Goal: Task Accomplishment & Management: Complete application form

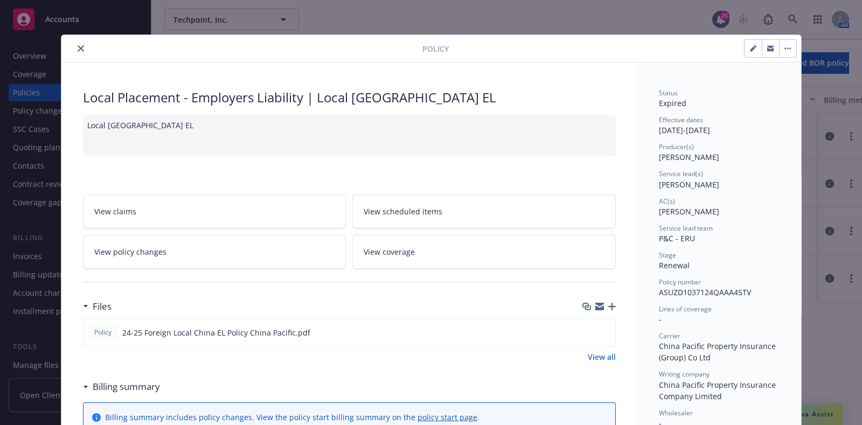
click at [81, 43] on div at bounding box center [244, 48] width 357 height 13
click at [78, 46] on icon "close" at bounding box center [81, 48] width 6 height 6
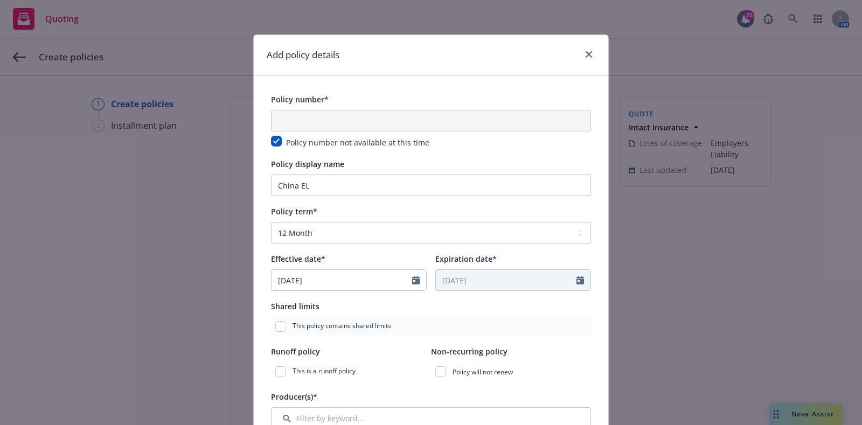
select select "12"
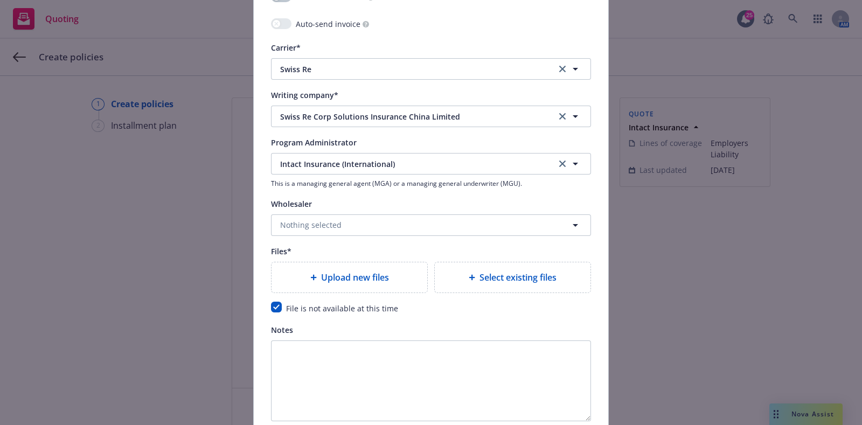
scroll to position [1174, 0]
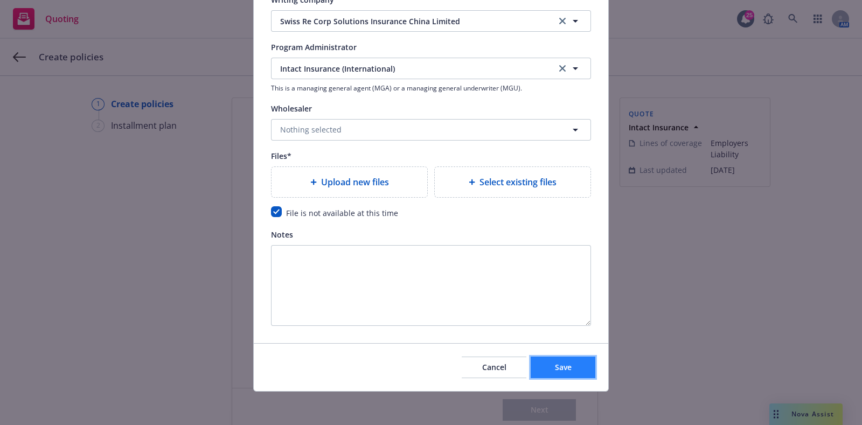
click at [543, 361] on button "Save" at bounding box center [563, 368] width 65 height 22
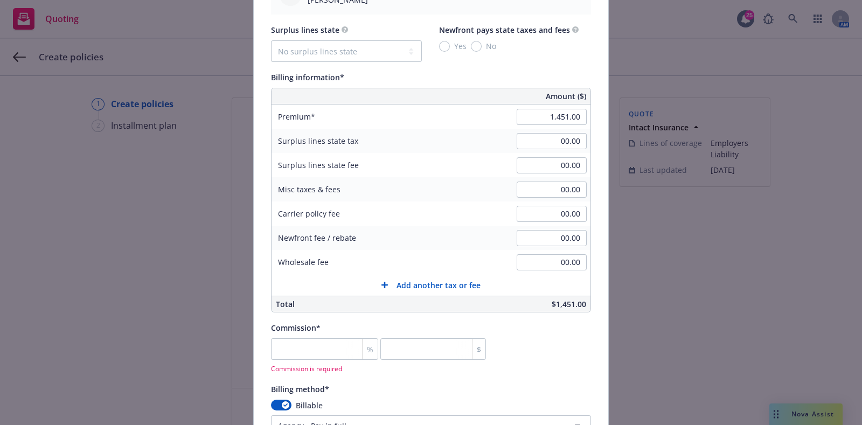
scroll to position [695, 0]
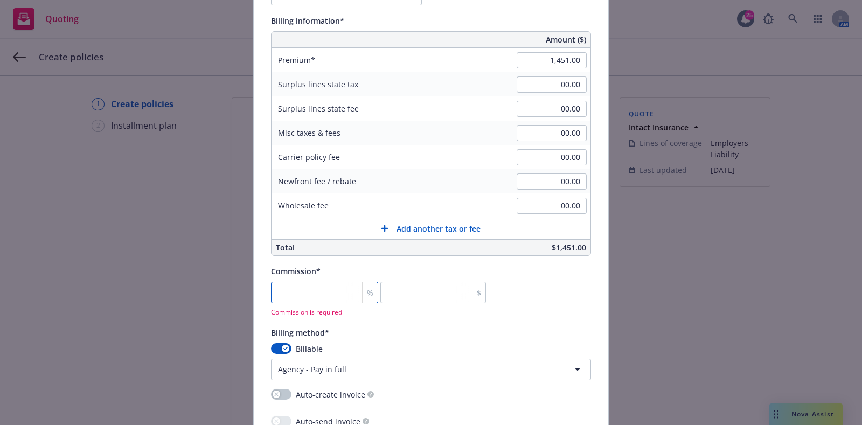
click at [323, 292] on input "number" at bounding box center [324, 293] width 107 height 22
type input "1"
type input "14.51"
type input "0"
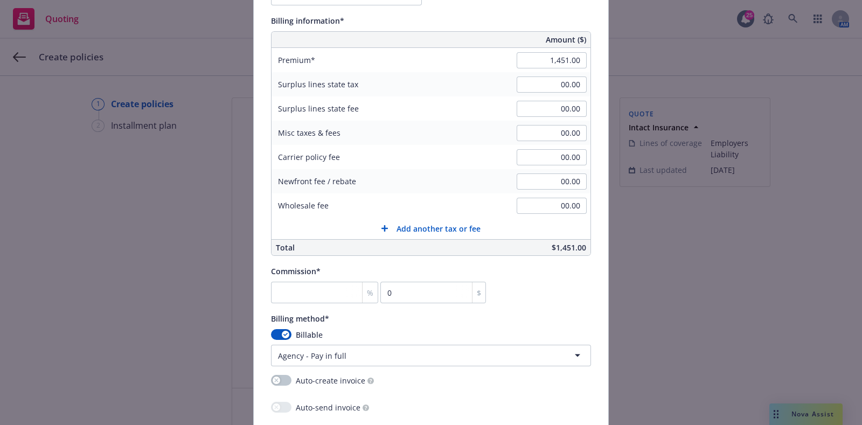
click at [517, 296] on div "Commission* % 0 $" at bounding box center [431, 284] width 320 height 39
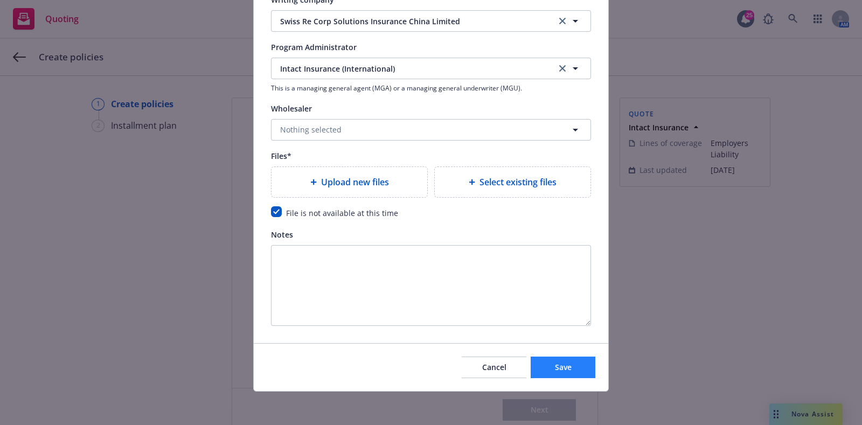
drag, startPoint x: 554, startPoint y: 378, endPoint x: 553, endPoint y: 371, distance: 7.6
click at [553, 371] on div "Cancel Save" at bounding box center [431, 367] width 355 height 48
click at [555, 371] on span "Save" at bounding box center [563, 367] width 17 height 10
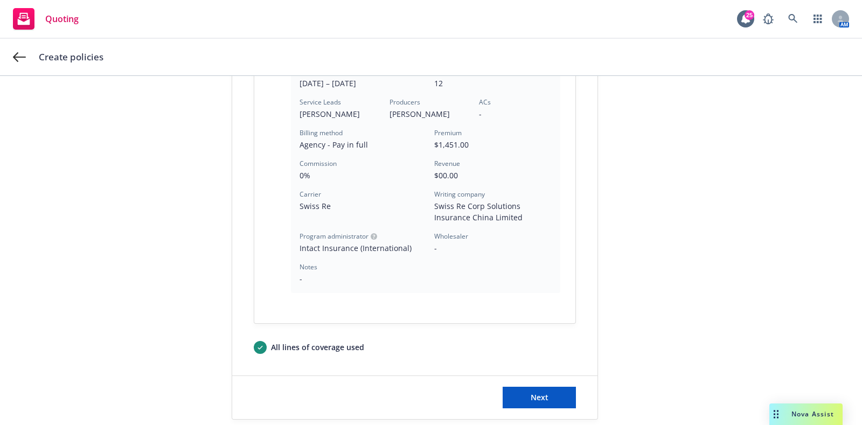
scroll to position [330, 0]
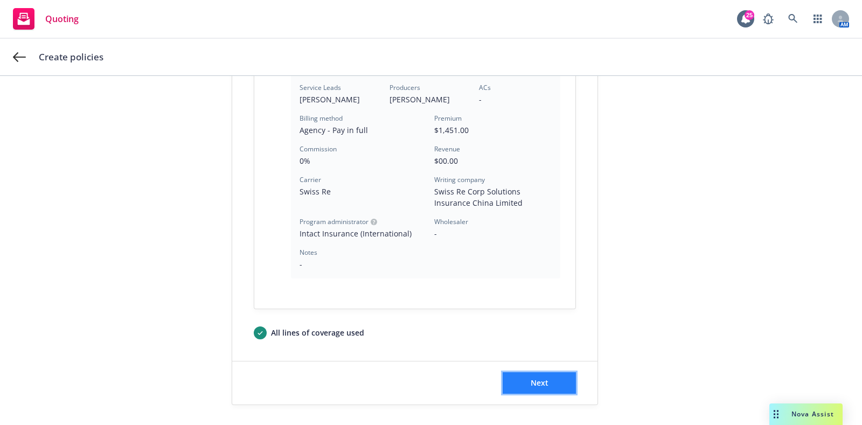
click at [522, 383] on button "Next" at bounding box center [539, 383] width 73 height 22
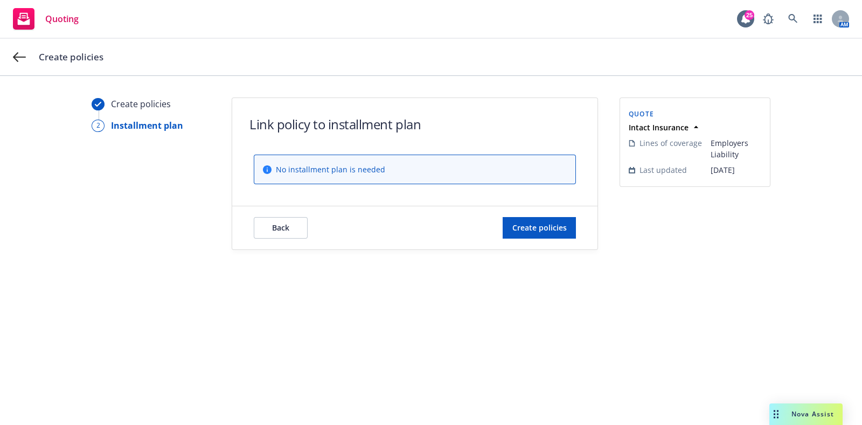
scroll to position [0, 0]
click at [552, 224] on span "Create policies" at bounding box center [539, 228] width 54 height 10
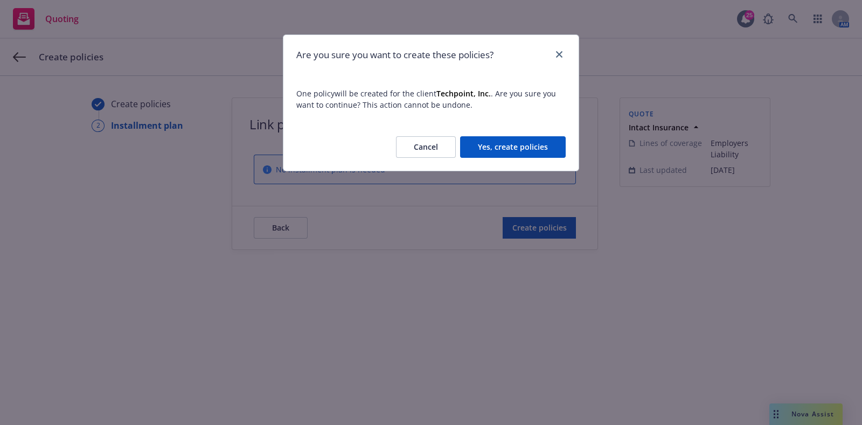
click at [490, 149] on button "Yes, create policies" at bounding box center [513, 147] width 106 height 22
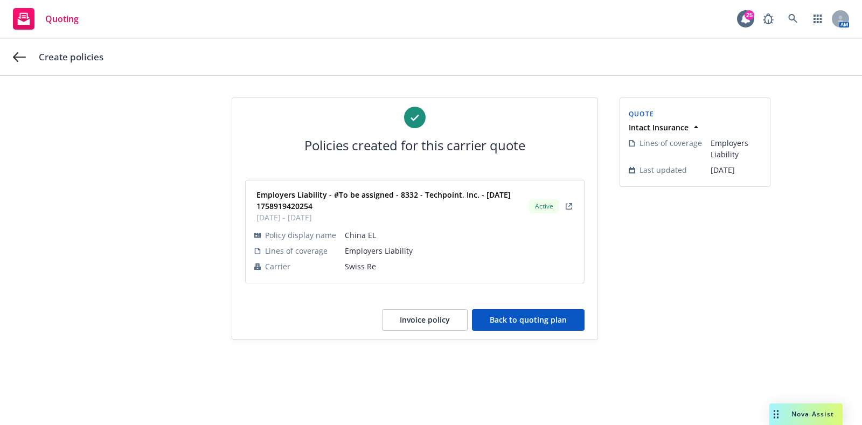
click at [490, 322] on button "Back to quoting plan" at bounding box center [528, 320] width 113 height 22
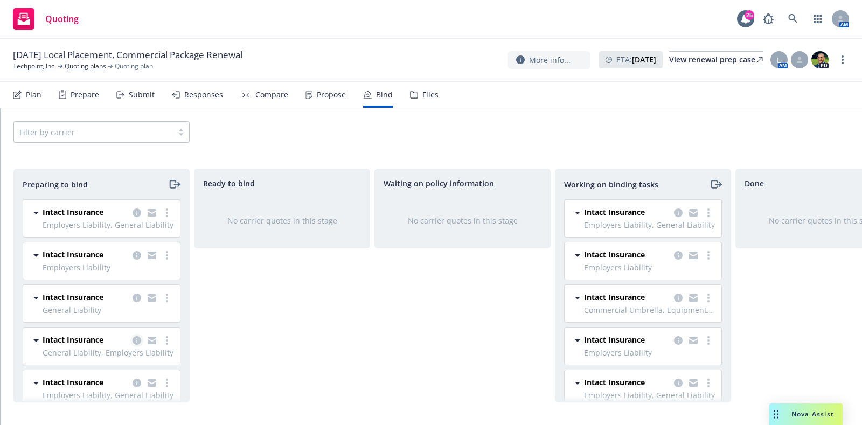
click at [133, 341] on icon "copy logging email" at bounding box center [137, 340] width 9 height 9
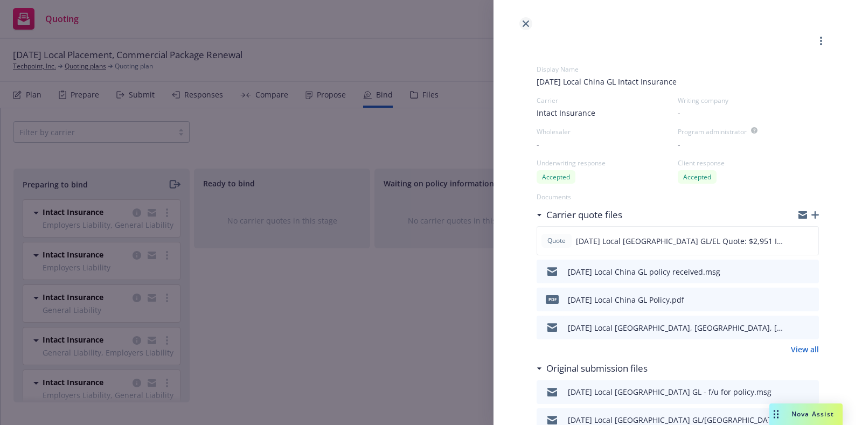
click at [527, 19] on link "close" at bounding box center [525, 23] width 13 height 13
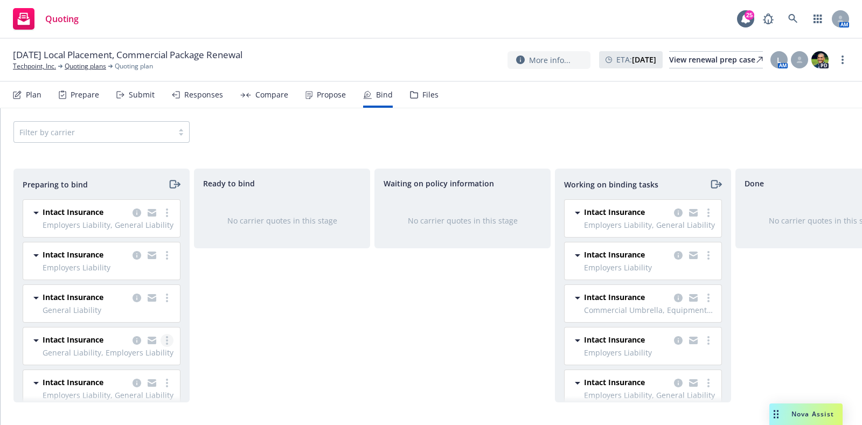
click at [161, 338] on link "more" at bounding box center [167, 340] width 13 height 13
click at [136, 272] on link "Move to done" at bounding box center [110, 275] width 106 height 22
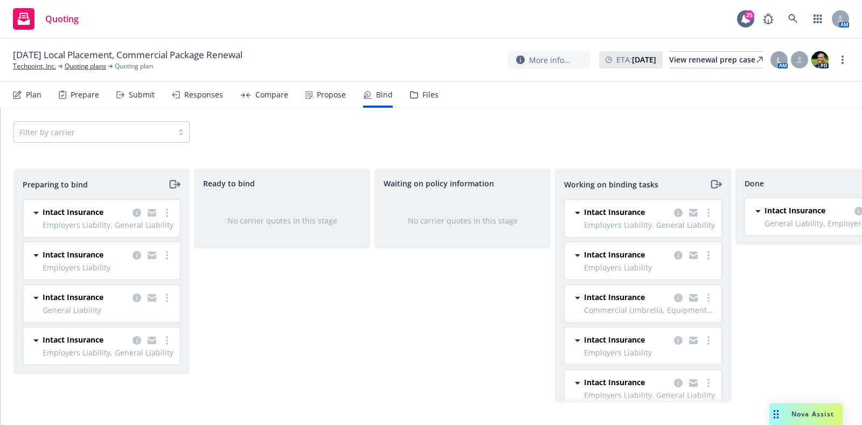
scroll to position [0, 62]
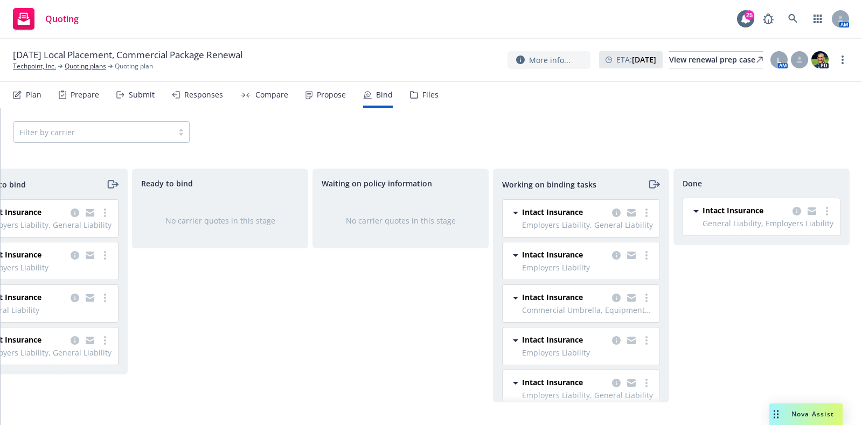
click at [799, 203] on div "Intact Insurance General Liability, Employers Liability 08/21/2025 - 08/21/2026…" at bounding box center [761, 216] width 157 height 37
click at [793, 214] on icon "copy logging email" at bounding box center [797, 211] width 9 height 9
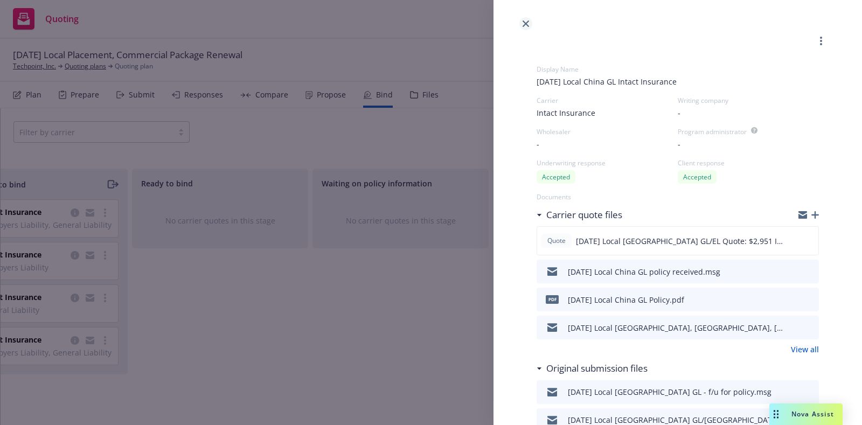
click at [528, 20] on icon "close" at bounding box center [526, 23] width 6 height 6
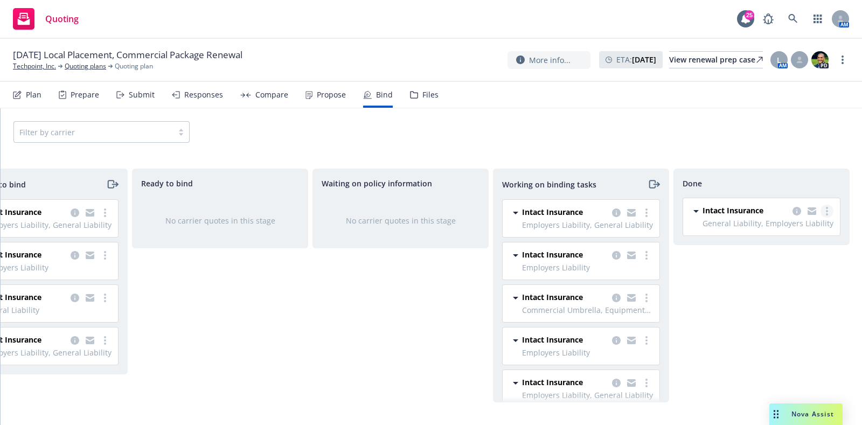
click at [824, 210] on link "more" at bounding box center [827, 211] width 13 height 13
click at [800, 243] on link "Move back one step" at bounding box center [785, 234] width 98 height 22
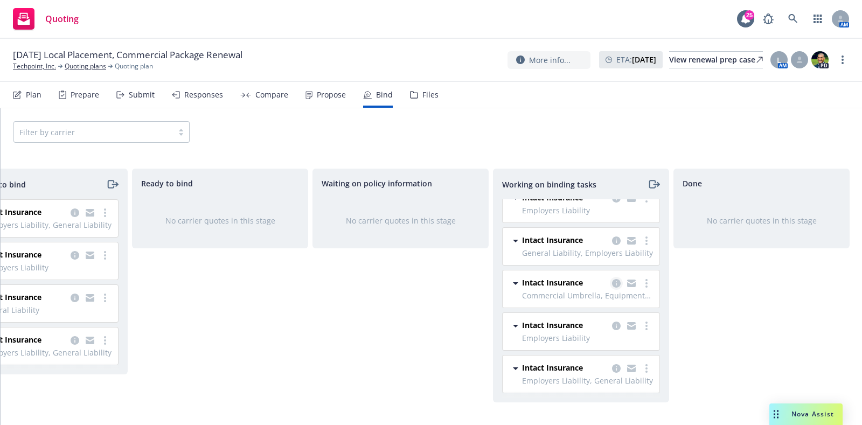
click at [612, 279] on icon "copy logging email" at bounding box center [616, 283] width 9 height 9
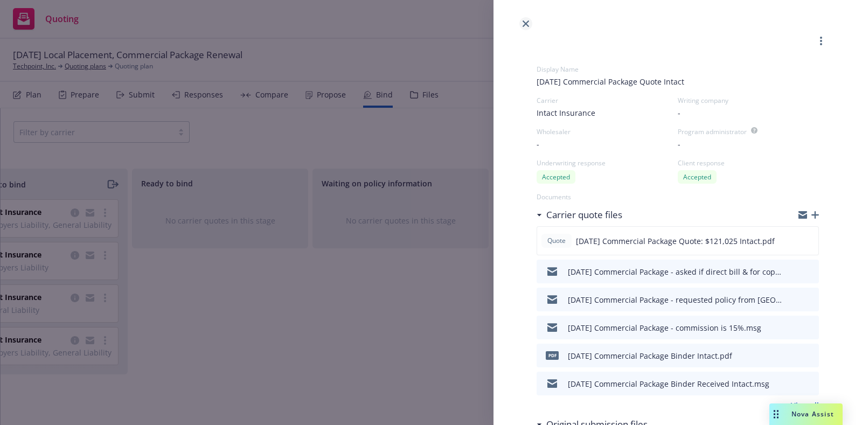
click at [522, 28] on link "close" at bounding box center [525, 23] width 13 height 13
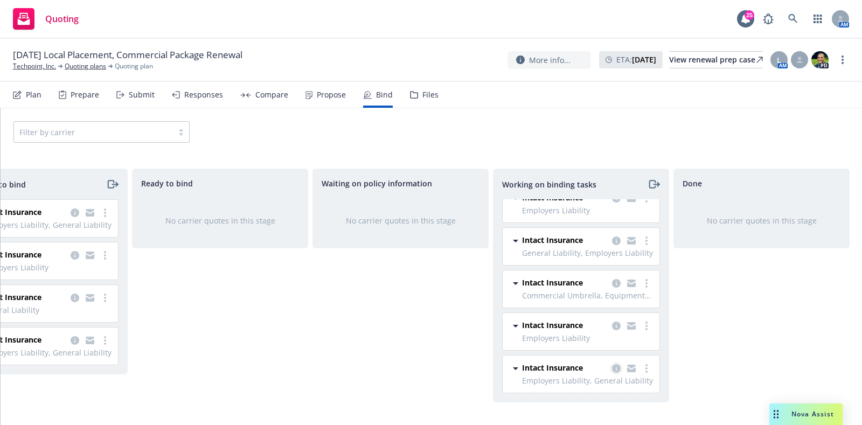
click at [612, 364] on icon "copy logging email" at bounding box center [616, 368] width 9 height 9
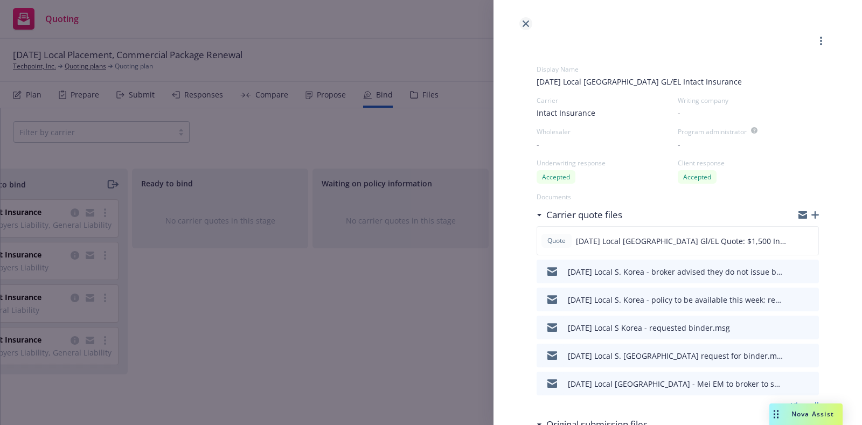
click at [529, 22] on link "close" at bounding box center [525, 23] width 13 height 13
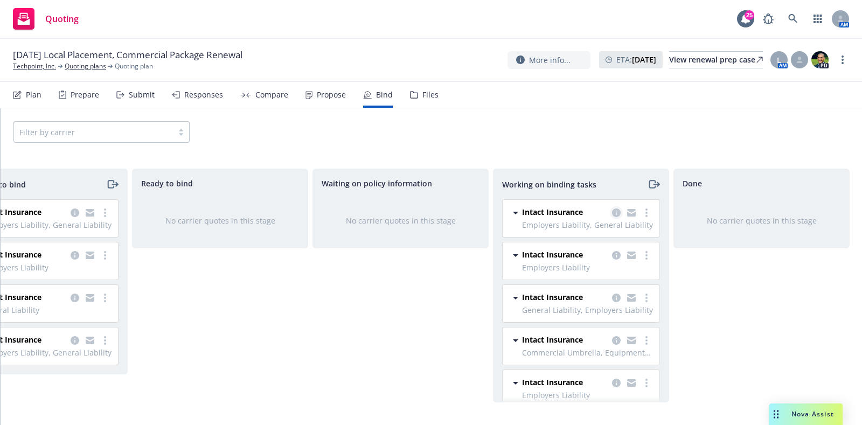
click at [612, 211] on icon "copy logging email" at bounding box center [616, 213] width 9 height 9
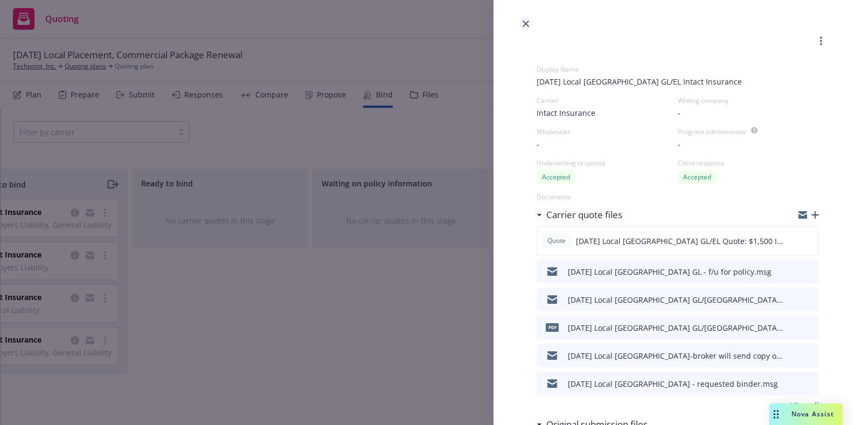
click at [524, 22] on icon "close" at bounding box center [526, 23] width 6 height 6
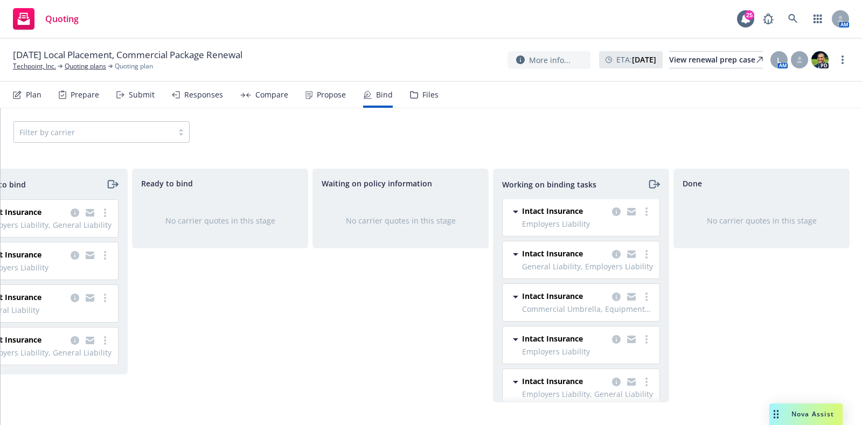
scroll to position [51, 0]
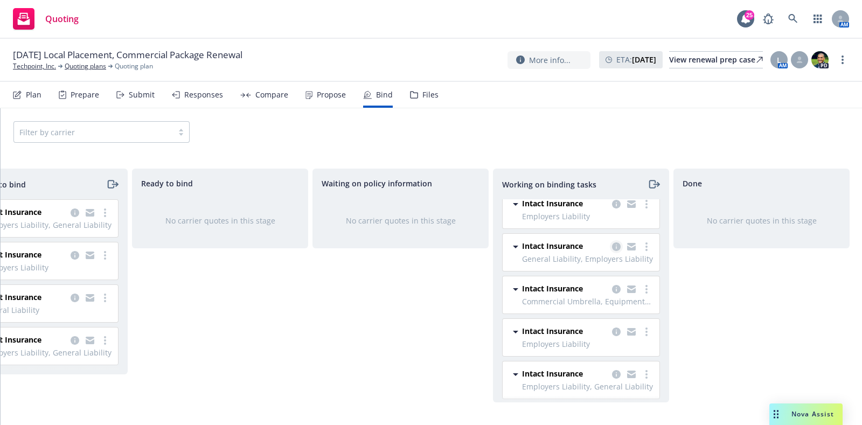
click at [612, 249] on icon "copy logging email" at bounding box center [616, 246] width 9 height 9
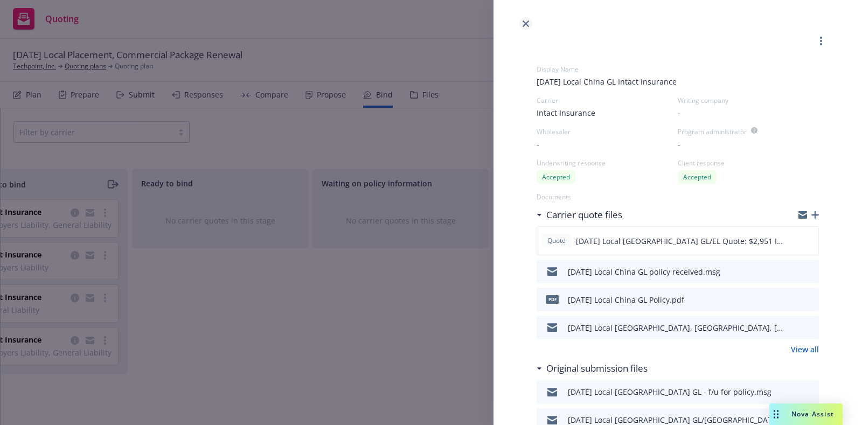
click at [523, 25] on icon "close" at bounding box center [526, 23] width 6 height 6
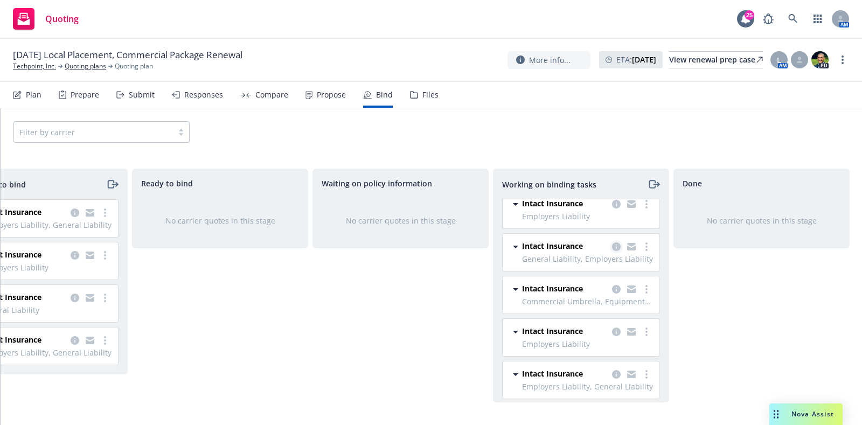
click at [612, 246] on icon "copy logging email" at bounding box center [616, 246] width 9 height 9
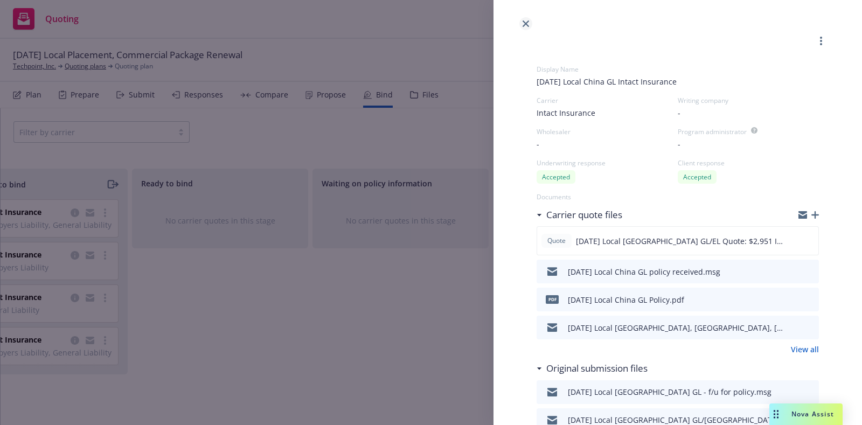
click at [522, 23] on link "close" at bounding box center [525, 23] width 13 height 13
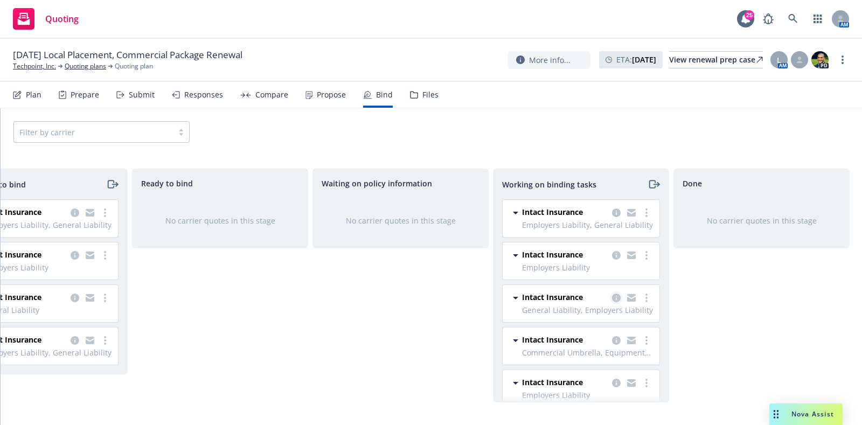
click at [612, 296] on icon "copy logging email" at bounding box center [616, 298] width 9 height 9
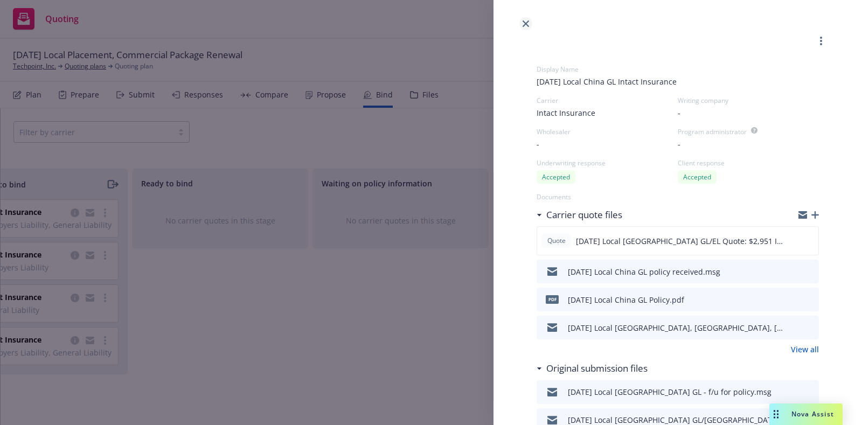
click at [523, 22] on icon "close" at bounding box center [526, 23] width 6 height 6
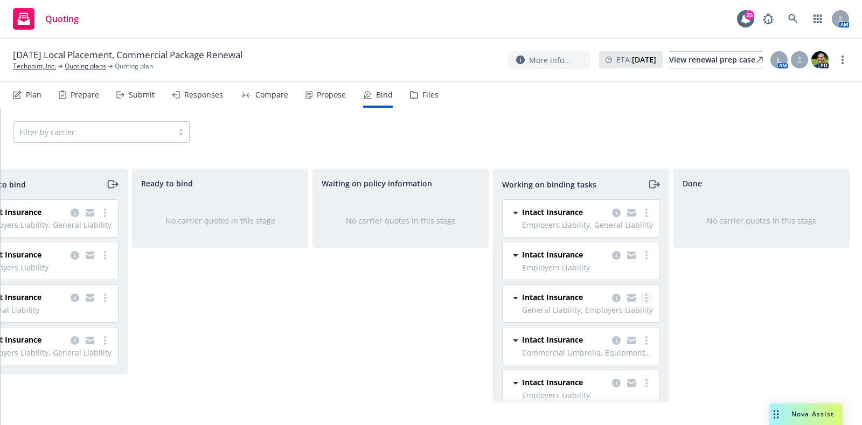
click at [640, 299] on link "more" at bounding box center [646, 298] width 13 height 13
click at [637, 318] on span "Move back one step" at bounding box center [594, 319] width 98 height 10
click at [468, 211] on link "more" at bounding box center [466, 211] width 13 height 13
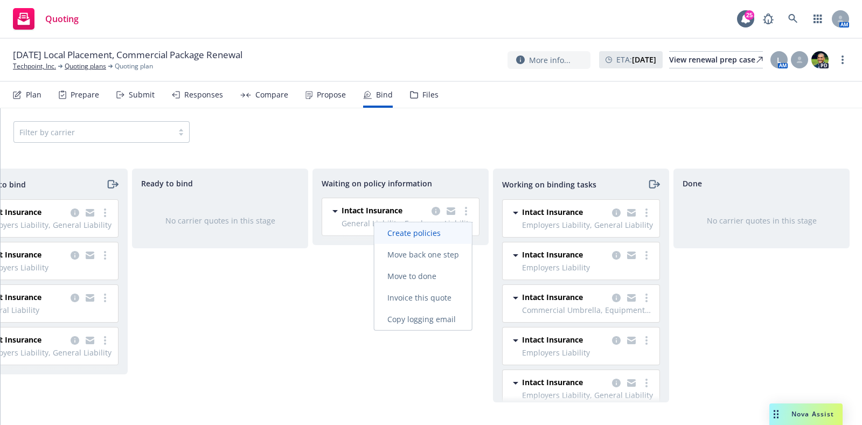
click at [451, 237] on span "Create policies" at bounding box center [413, 233] width 79 height 10
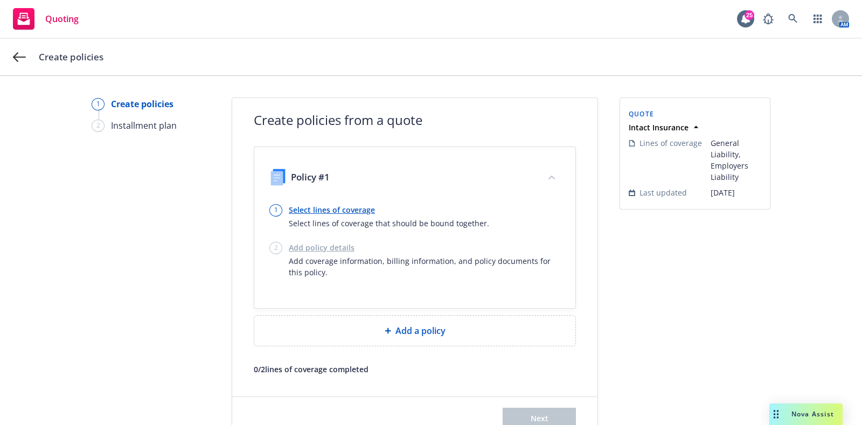
click at [351, 202] on div at bounding box center [414, 202] width 291 height 4
click at [351, 208] on link "Select lines of coverage" at bounding box center [389, 209] width 200 height 11
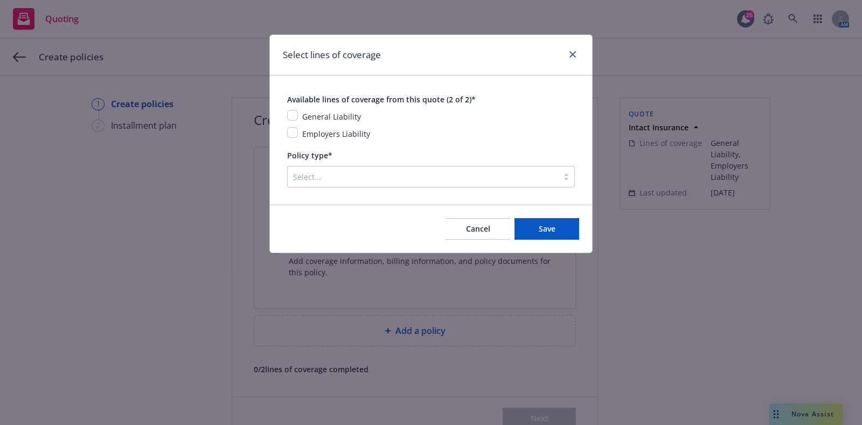
click at [351, 117] on span "General Liability" at bounding box center [331, 117] width 59 height 10
click at [293, 114] on input "checkbox" at bounding box center [292, 115] width 11 height 11
checkbox input "true"
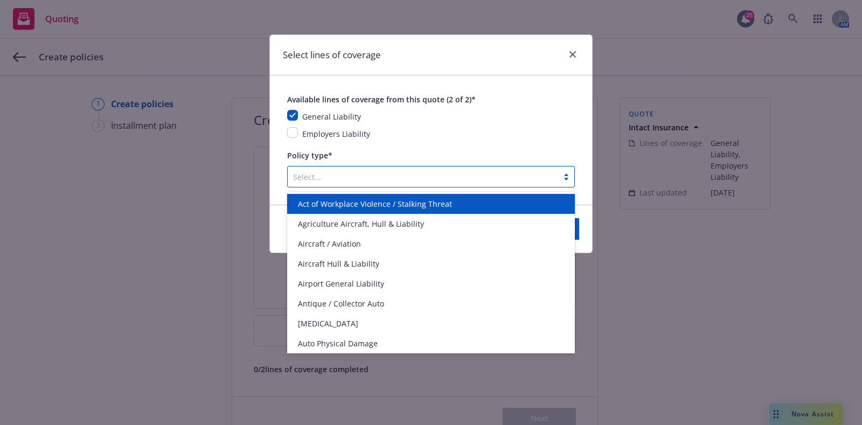
click at [492, 181] on div at bounding box center [423, 176] width 260 height 13
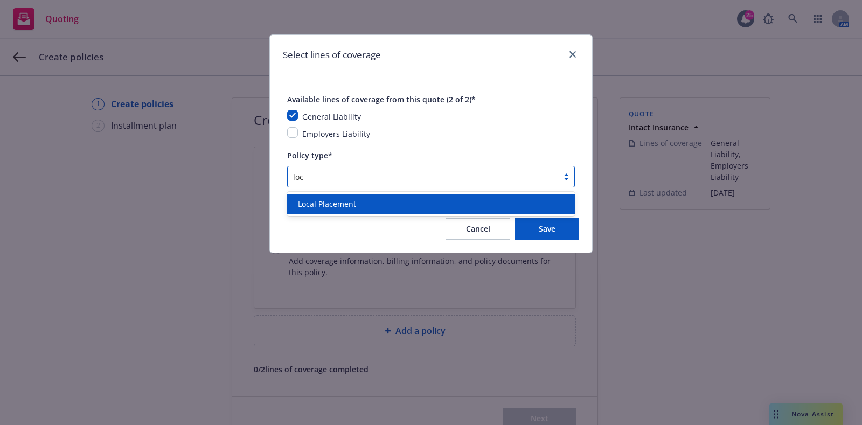
type input "loca"
click at [447, 194] on div "Local Placement" at bounding box center [431, 204] width 288 height 20
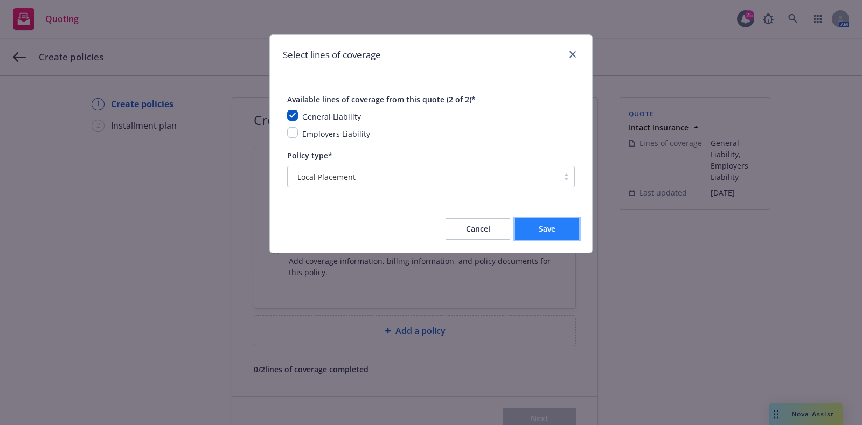
click at [524, 230] on button "Save" at bounding box center [547, 229] width 65 height 22
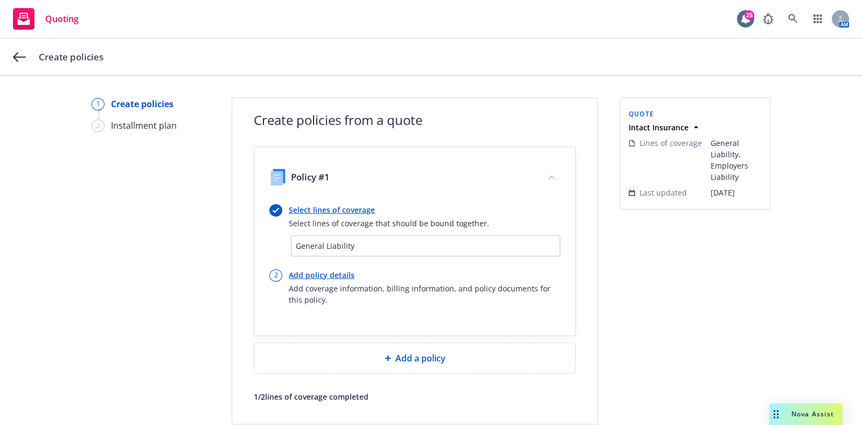
click at [332, 276] on link "Add policy details" at bounding box center [425, 274] width 272 height 11
select select "12"
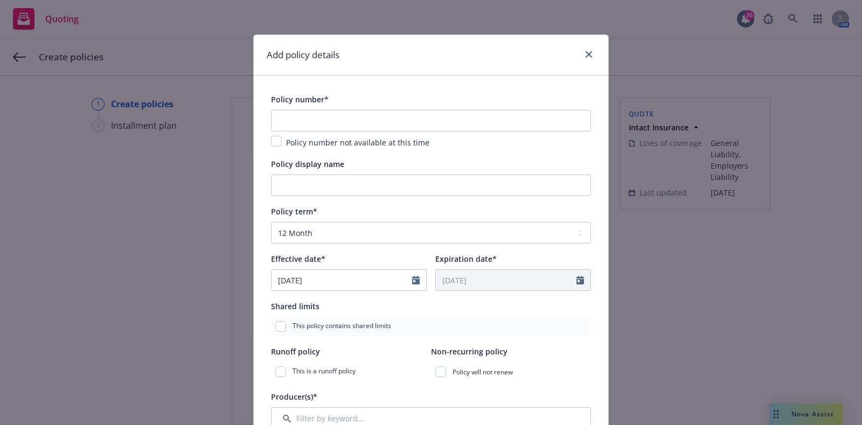
scroll to position [17, 0]
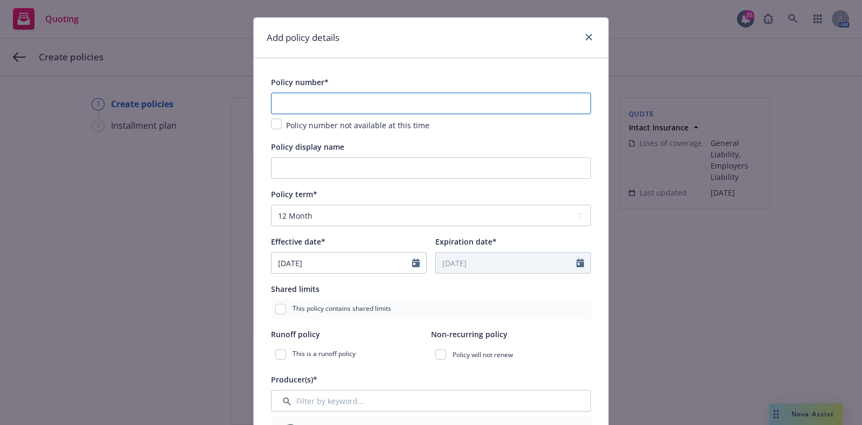
click at [306, 95] on input "text" at bounding box center [431, 104] width 320 height 22
paste input "https://newfront.zoom.us/j/6291952451?omn=88228143954"
type input "https://newfront.zoom.us/j/6291952451?omn=88228143954"
click at [331, 109] on input "text" at bounding box center [431, 104] width 320 height 22
click at [324, 99] on input "ASUZD" at bounding box center [431, 104] width 320 height 22
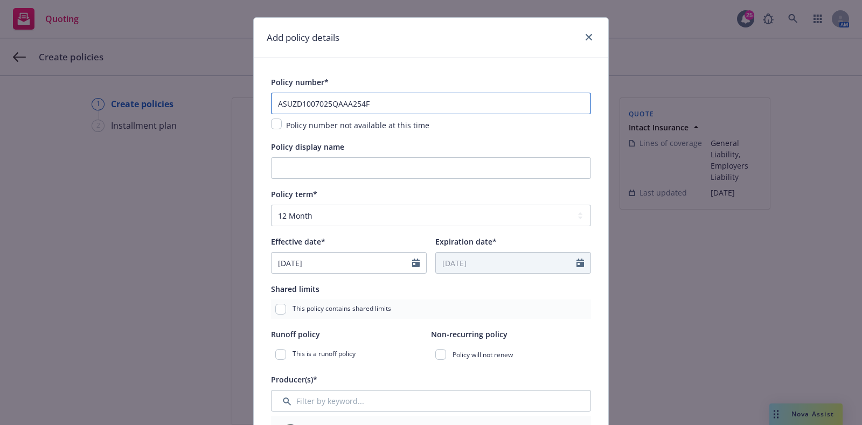
type input "ASUZD1007025QAAA254F"
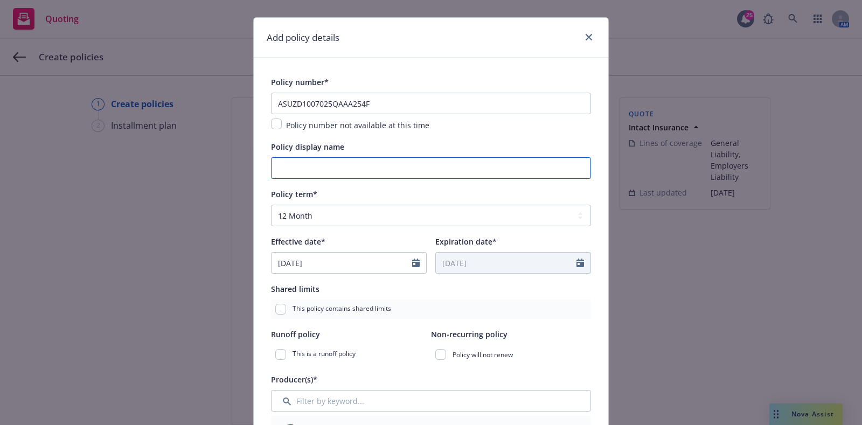
click at [325, 171] on input "Policy display name" at bounding box center [431, 168] width 320 height 22
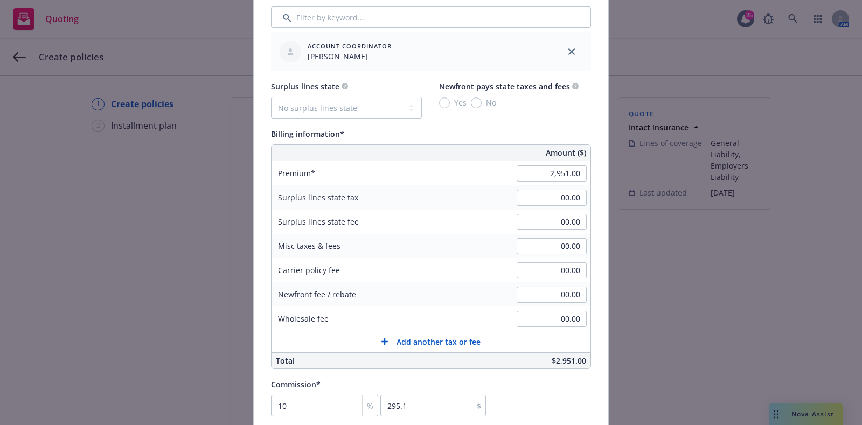
scroll to position [592, 0]
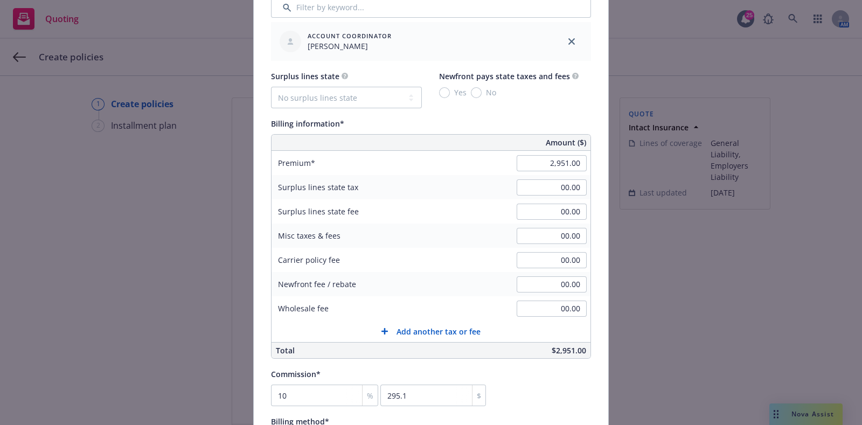
type input "China GL"
click at [537, 157] on input "2,951.00" at bounding box center [552, 163] width 70 height 16
type input "1,500.00"
type input "150"
click at [505, 128] on div "Billing information*" at bounding box center [431, 123] width 320 height 13
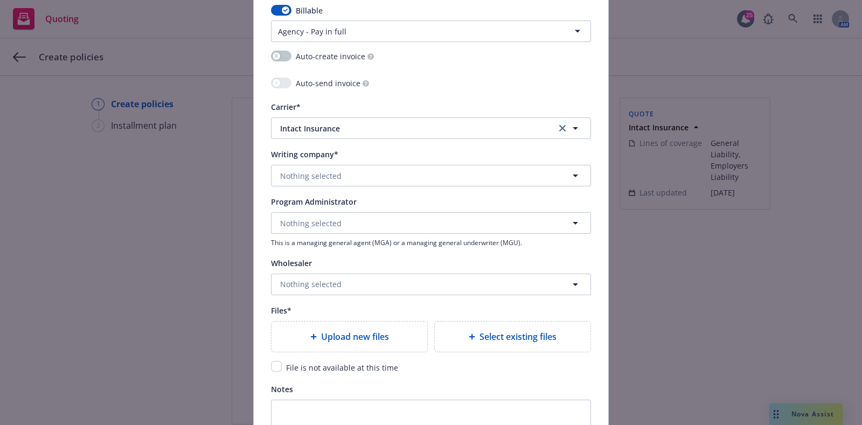
scroll to position [1019, 0]
click at [332, 165] on button "Nothing selected" at bounding box center [431, 176] width 320 height 22
type input "chin"
click at [557, 134] on link "clear selection" at bounding box center [562, 128] width 13 height 13
click at [439, 183] on button "Nothing selected" at bounding box center [431, 176] width 320 height 22
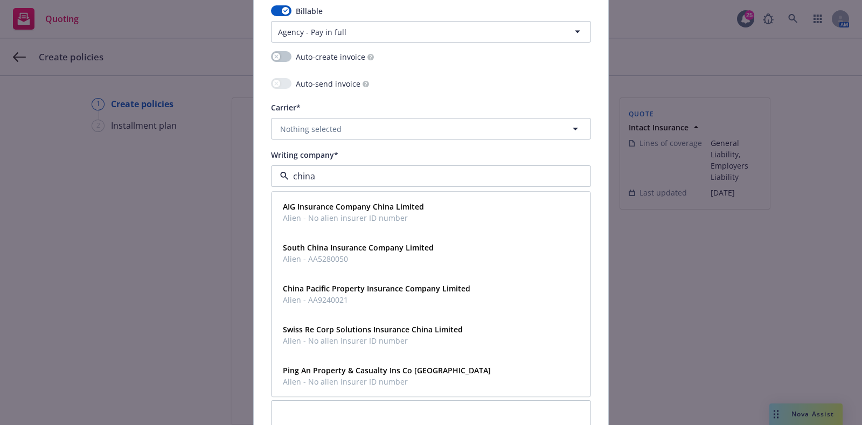
type input "china p"
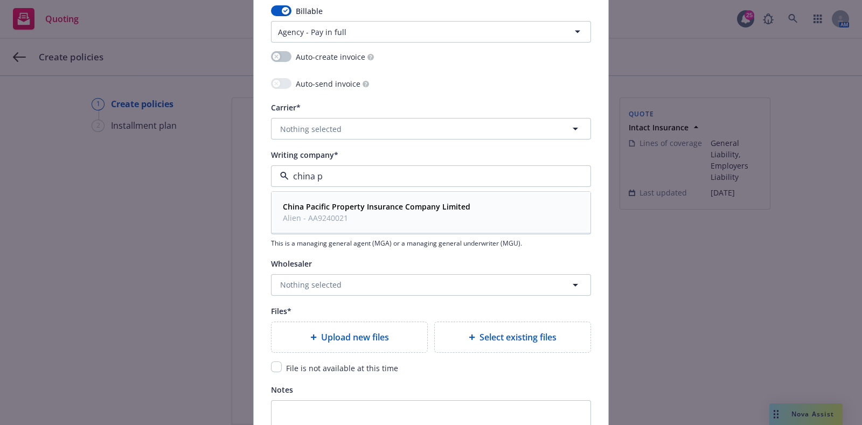
click at [439, 203] on strong "China Pacific Property Insurance Company Limited" at bounding box center [377, 207] width 188 height 10
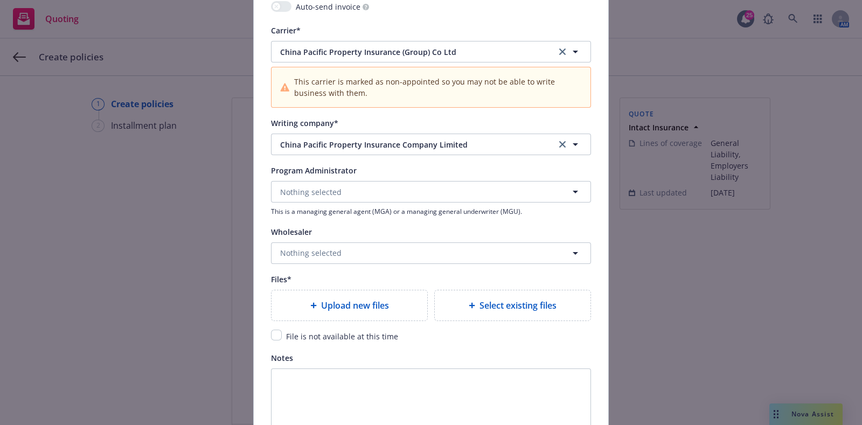
scroll to position [1097, 0]
click at [426, 197] on button "Nothing selected" at bounding box center [431, 191] width 320 height 22
type input "intac"
click at [417, 219] on div "Intact Insurance (International) Program Administrator" at bounding box center [431, 227] width 305 height 27
click at [361, 295] on div "Upload new files" at bounding box center [350, 304] width 156 height 30
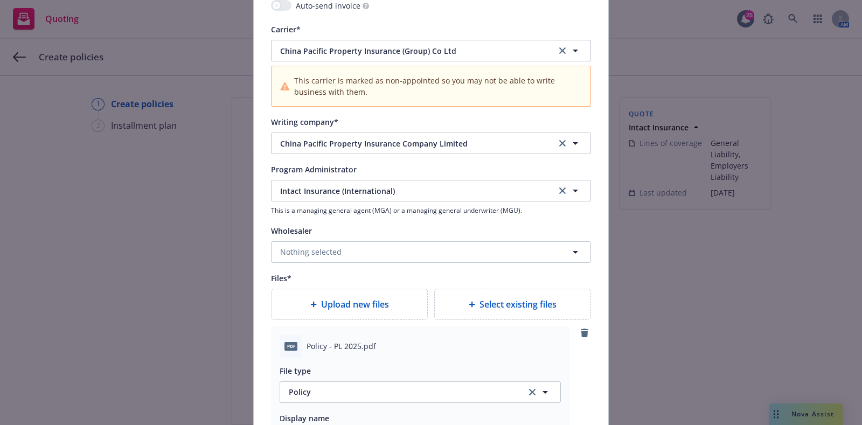
scroll to position [1272, 0]
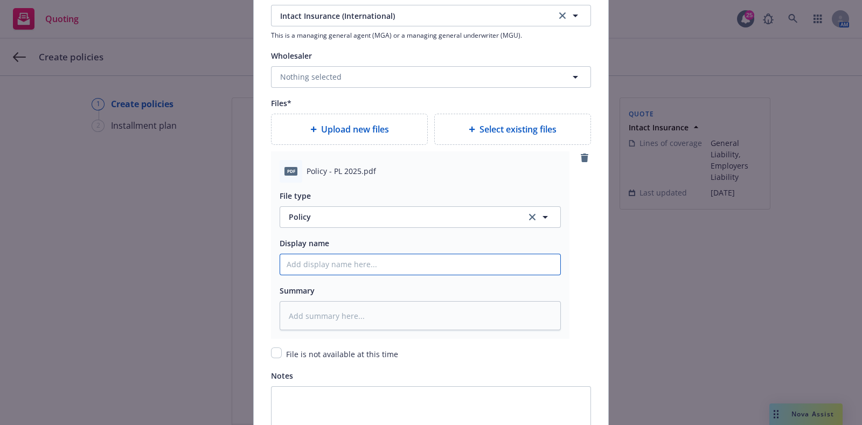
click at [313, 256] on input "Policy display name" at bounding box center [420, 264] width 280 height 20
paste input "[TERM YR's] [POLICY TYPE] Policy [COMPANY]"
type textarea "x"
type input "[TERM YR's] [POLICY TYPE] Policy [COMPANY]"
drag, startPoint x: 444, startPoint y: 265, endPoint x: 398, endPoint y: 268, distance: 46.5
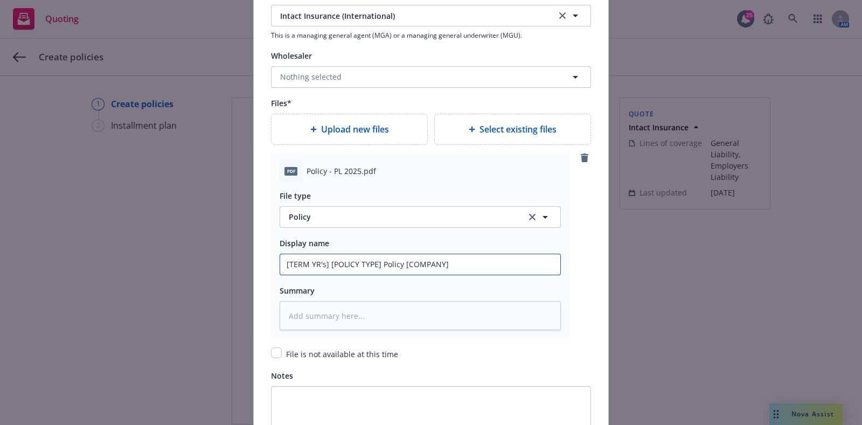
click at [398, 268] on input "[TERM YR's] [POLICY TYPE] Policy [COMPANY]" at bounding box center [420, 264] width 280 height 20
type textarea "x"
type input "[TERM YR's] [POLICY TYPE] Policy C"
type textarea "x"
type input "[TERM YR's] [POLICY TYPE] Policy CP"
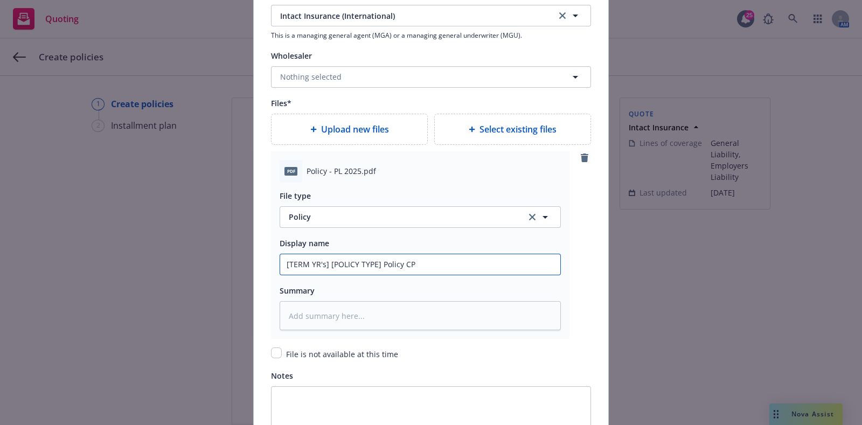
type textarea "x"
type input "[TERM YR's] [POLICY TYPE] Policy CPI"
type textarea "x"
type input "[TERM YR's] [POLICY TYPE] Policy CPIC"
drag, startPoint x: 373, startPoint y: 266, endPoint x: 55, endPoint y: 328, distance: 324.0
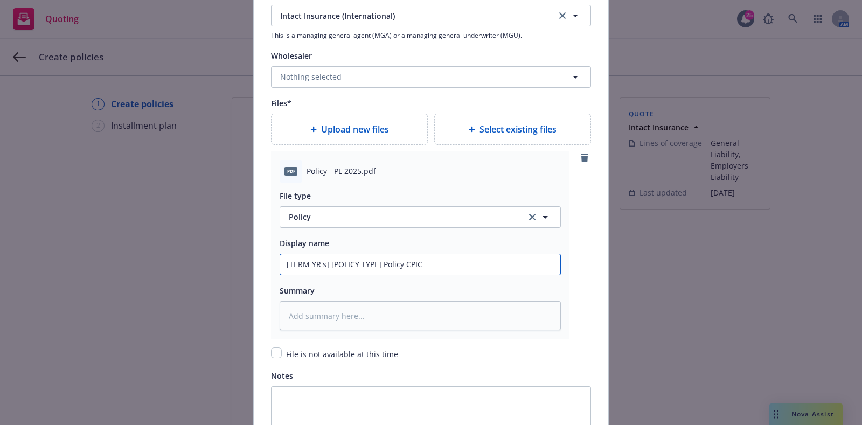
click at [55, 328] on div "Add policy details Policy number* ASUZD1007025QAAA254F Policy number not availa…" at bounding box center [431, 212] width 862 height 425
type textarea "x"
type input "2 Policy CPIC"
type textarea "x"
type input "20 Policy CPIC"
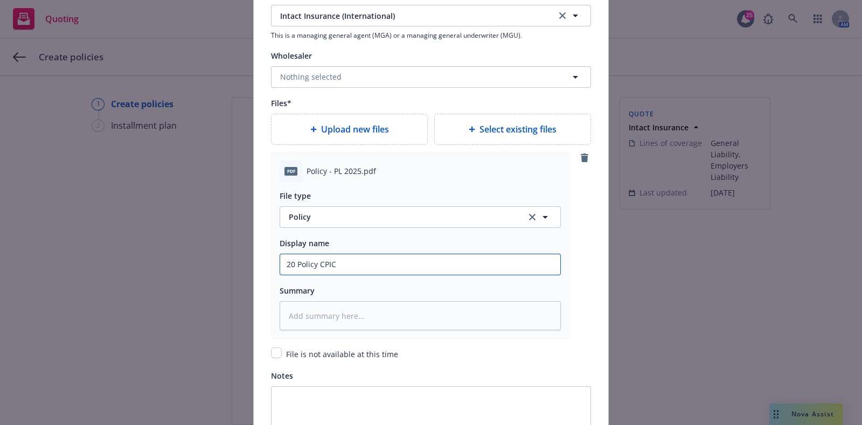
type textarea "x"
type input "202 Policy CPIC"
type textarea "x"
type input "2025 Policy CPIC"
type textarea "x"
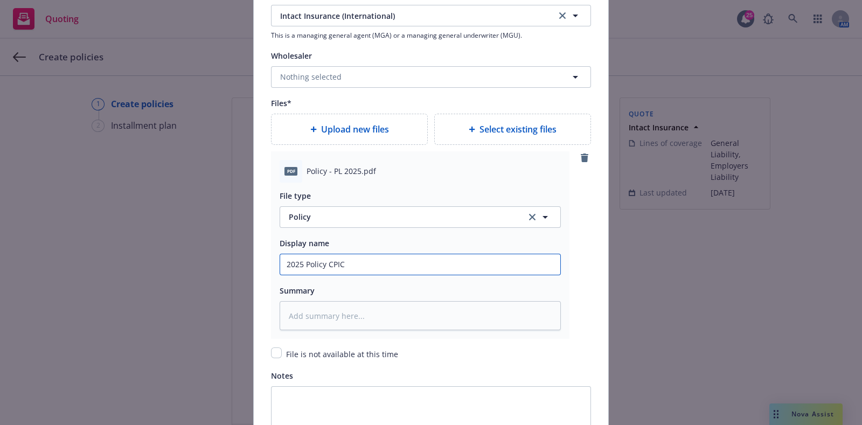
type input "2025 Policy CPIC"
type textarea "x"
type input "2025 - Policy CPIC"
type textarea "x"
type input "2025 - Policy CPIC"
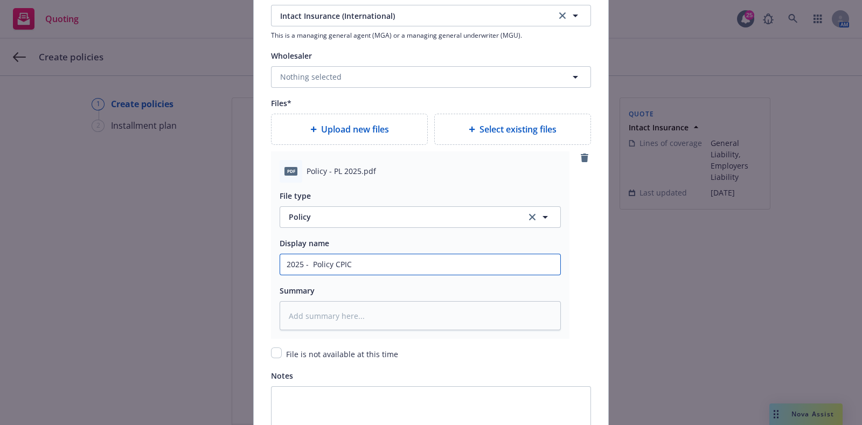
type textarea "x"
type input "2025 - 20 Policy CPIC"
type textarea "x"
type input "2025 - 202 Policy CPIC"
type textarea "x"
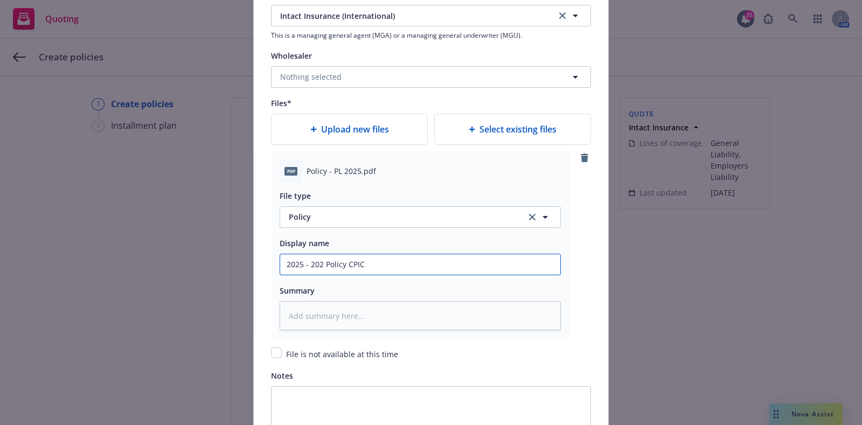
type input "2025 - 2026 Policy CPIC"
type textarea "x"
type input "2025 - 2026 Policy CPIC"
type textarea "x"
type input "2025 - 2026 C Policy CPIC"
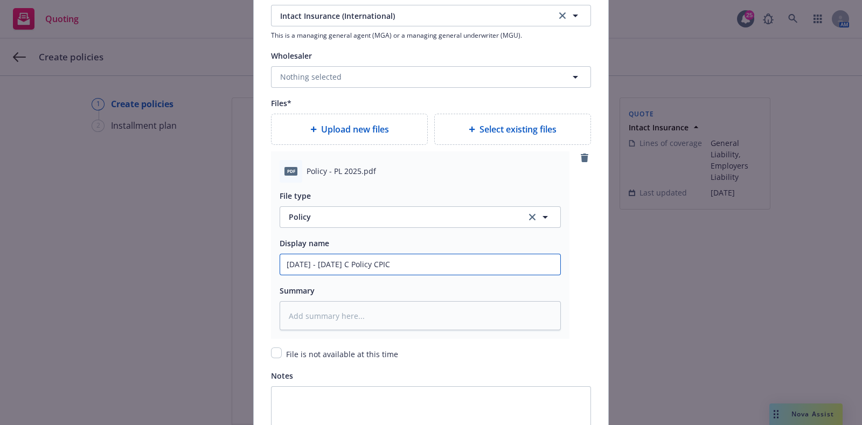
type textarea "x"
type input "2025 - 2026 Chi Policy CPIC"
type textarea "x"
type input "2025 - 2026 Chin Policy CPIC"
type textarea "x"
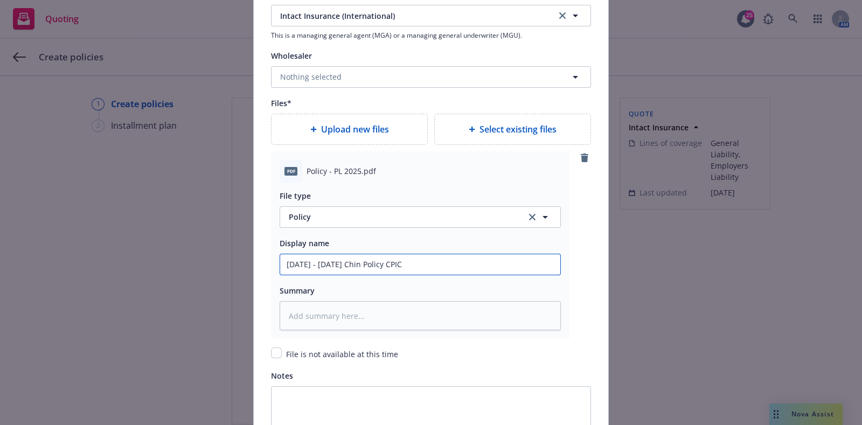
type input "2025 - 2026 Chinl Policy CPIC"
type textarea "x"
type input "2025 - 2026 Chinla Policy CPIC"
type textarea "x"
type input "2025 - 2026 Chinla Policy CPIC"
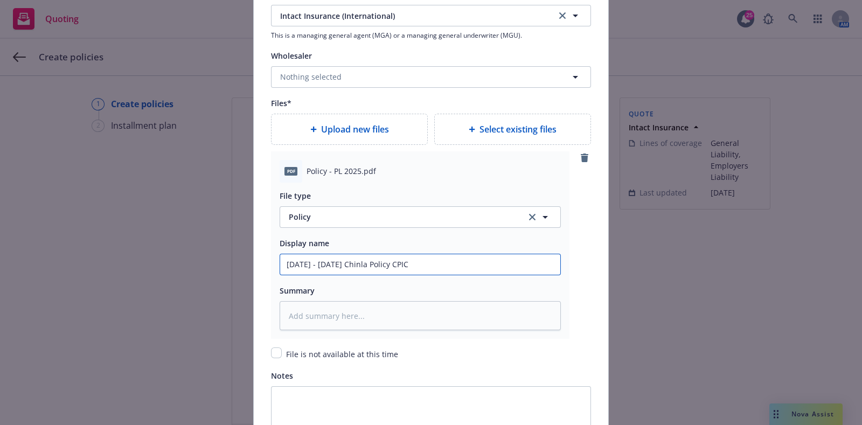
type textarea "x"
type input "2025 - 2026 Chinl Policy CPIC"
type textarea "x"
type input "2025 - 2026 Chinla Policy CPIC"
type textarea "x"
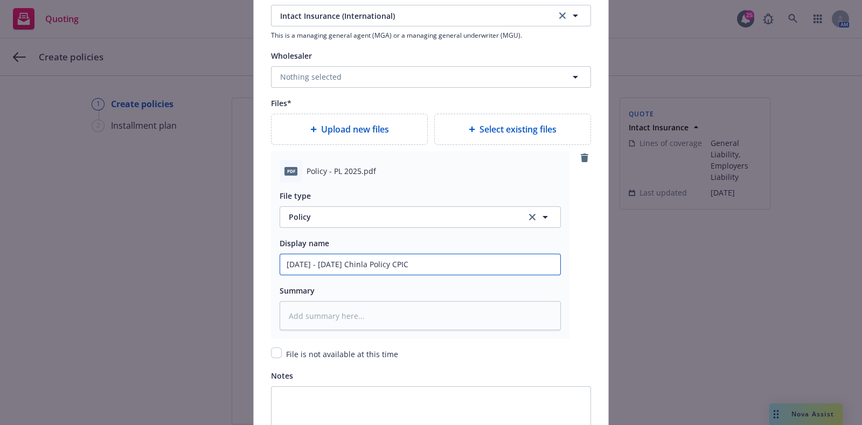
type input "2025 - 2026 Chinl Policy CPIC"
type textarea "x"
type input "2025 - 2026 Chin Policy CPIC"
type textarea "x"
type input "2025 - 2026 China Policy CPIC"
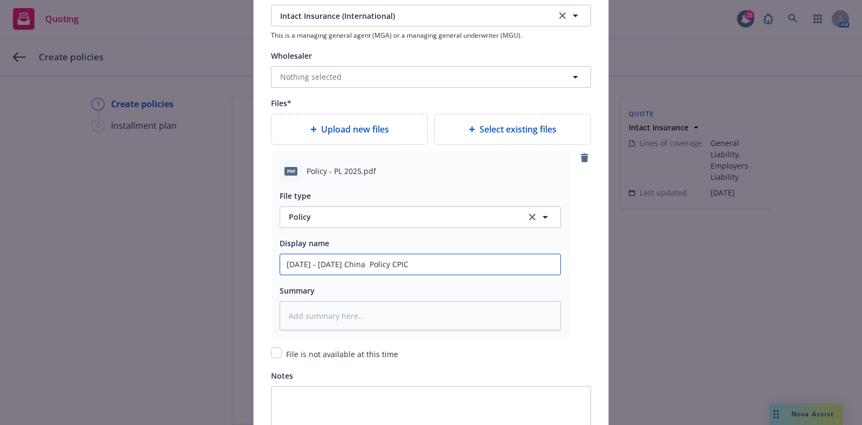
type textarea "x"
type input "2025 - 2026 China GL Policy CPIC"
type textarea "x"
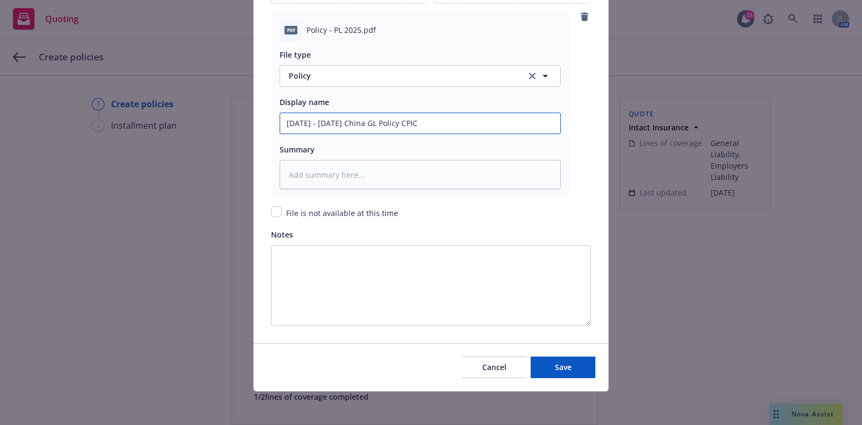
type input "2025 - 2026 China GL Policy CPIC"
click at [545, 355] on div "Cancel Save" at bounding box center [431, 367] width 355 height 48
click at [547, 358] on button "Save" at bounding box center [563, 368] width 65 height 22
type textarea "x"
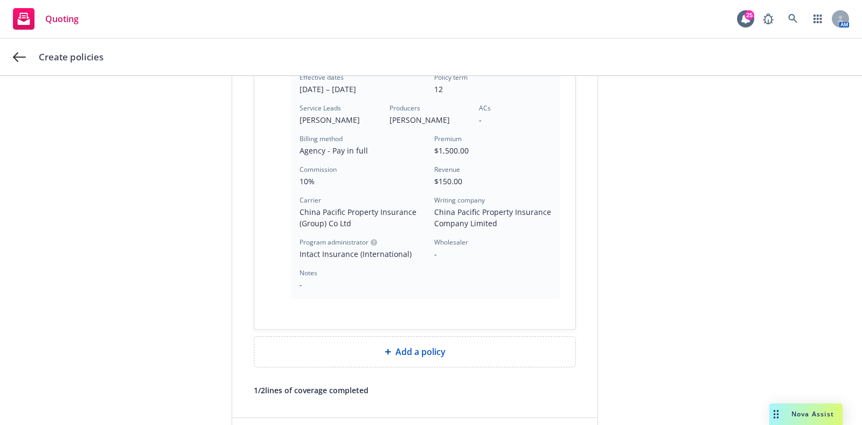
scroll to position [366, 0]
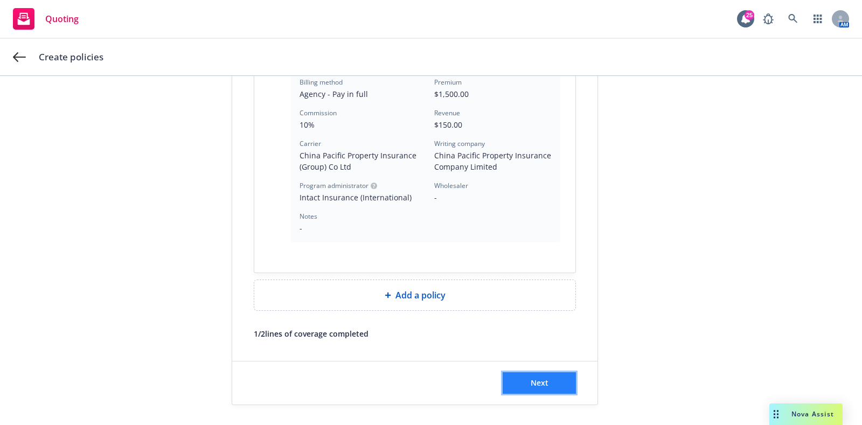
click at [543, 381] on button "Next" at bounding box center [539, 383] width 73 height 22
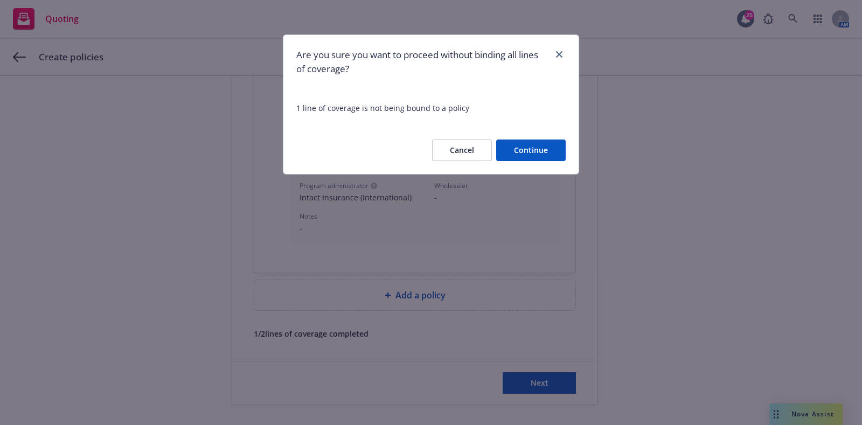
click at [523, 149] on button "Continue" at bounding box center [531, 151] width 70 height 22
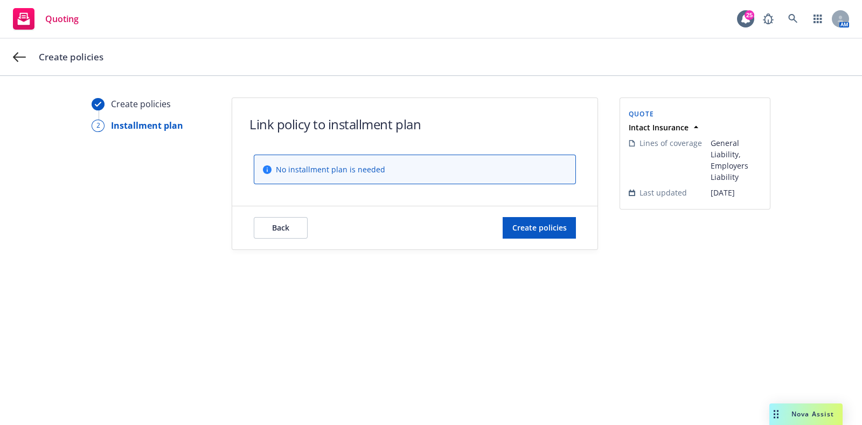
scroll to position [0, 0]
click at [527, 224] on span "Create policies" at bounding box center [539, 228] width 54 height 10
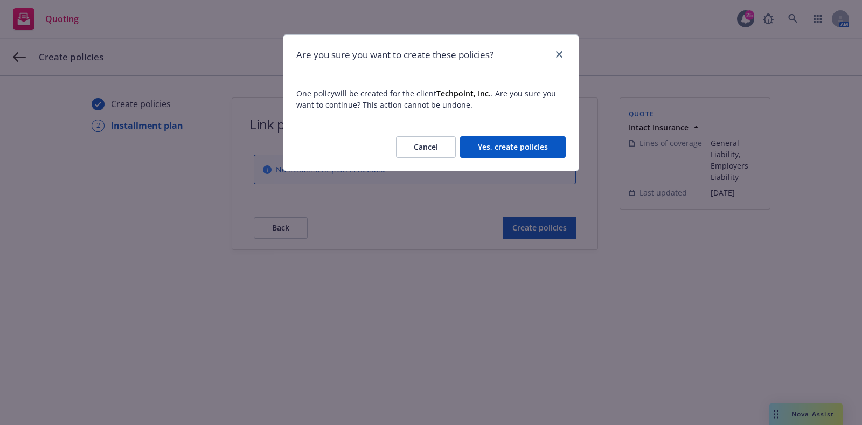
click at [485, 151] on button "Yes, create policies" at bounding box center [513, 147] width 106 height 22
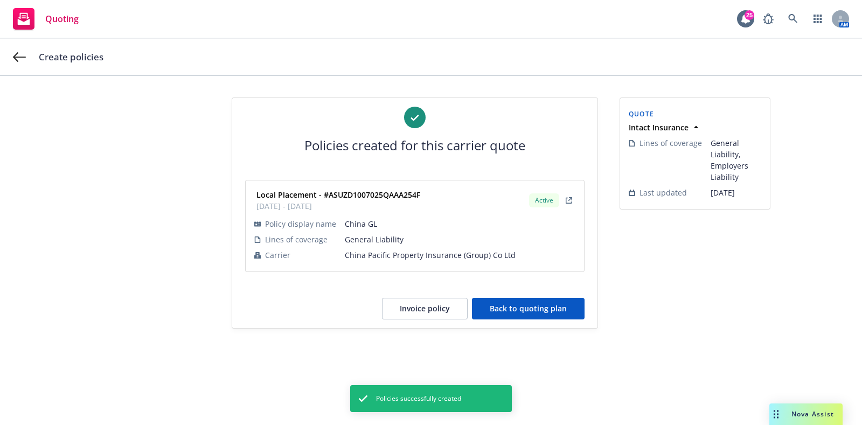
click at [514, 307] on button "Back to quoting plan" at bounding box center [528, 309] width 113 height 22
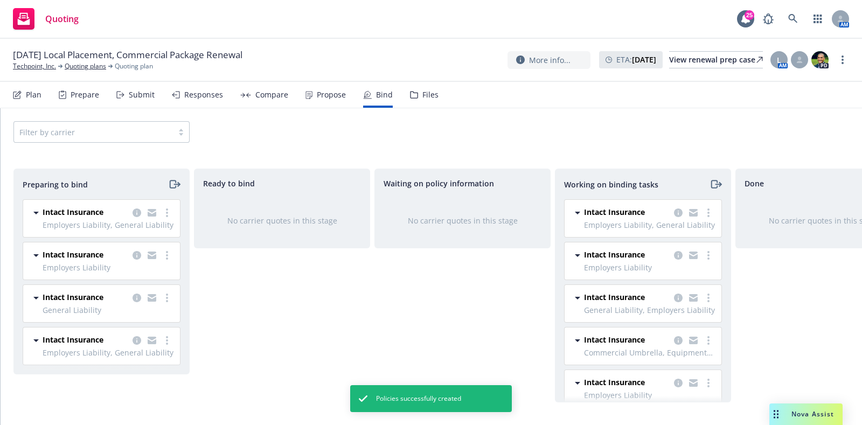
click at [46, 73] on div "8/21/25 Local Placement, Commercial Package Renewal Techpoint, Inc. Quoting pla…" at bounding box center [431, 60] width 862 height 43
click at [46, 69] on link "Techpoint, Inc." at bounding box center [34, 66] width 43 height 10
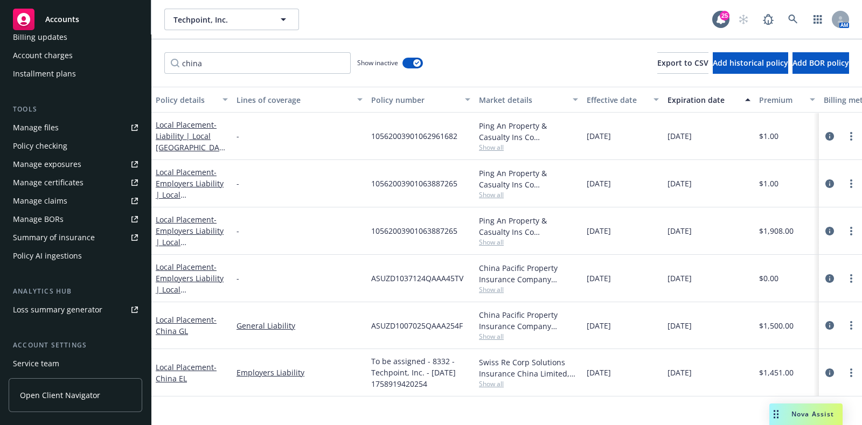
scroll to position [237, 0]
click at [54, 126] on div "Manage files" at bounding box center [36, 128] width 46 height 17
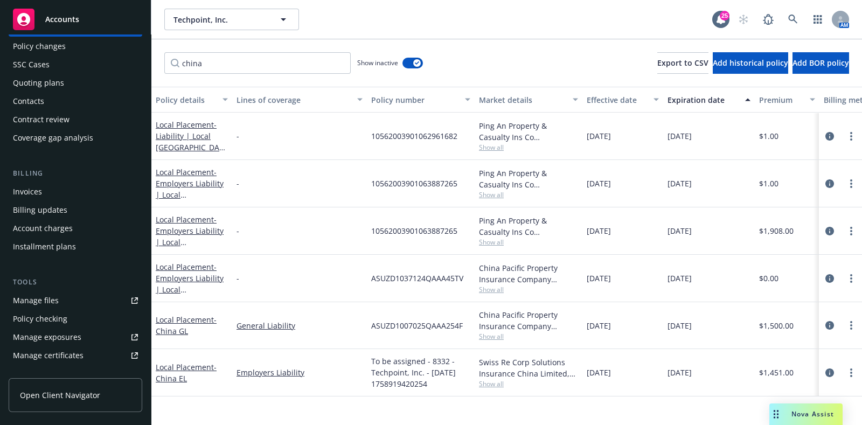
scroll to position [0, 0]
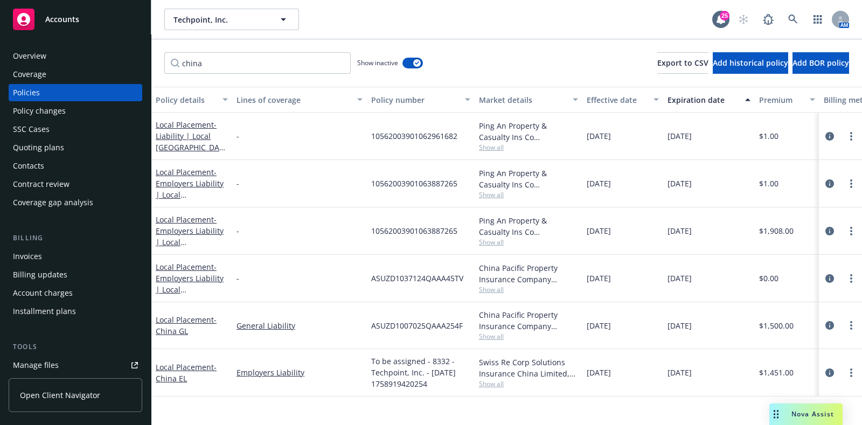
click at [47, 252] on div "Invoices" at bounding box center [75, 256] width 125 height 17
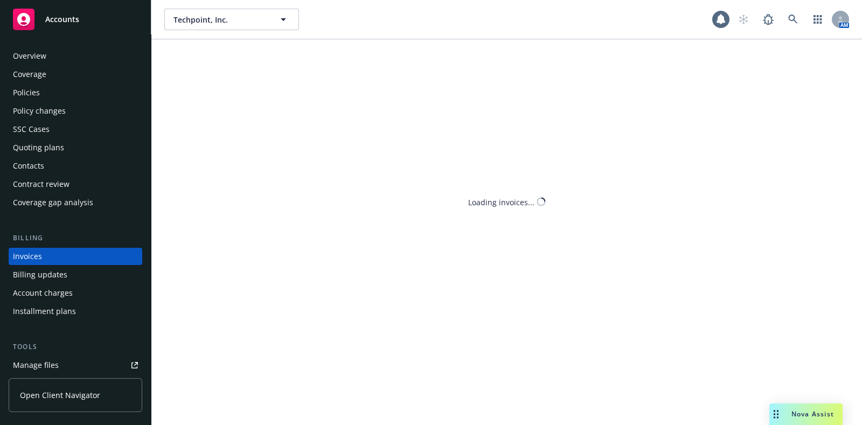
scroll to position [26, 0]
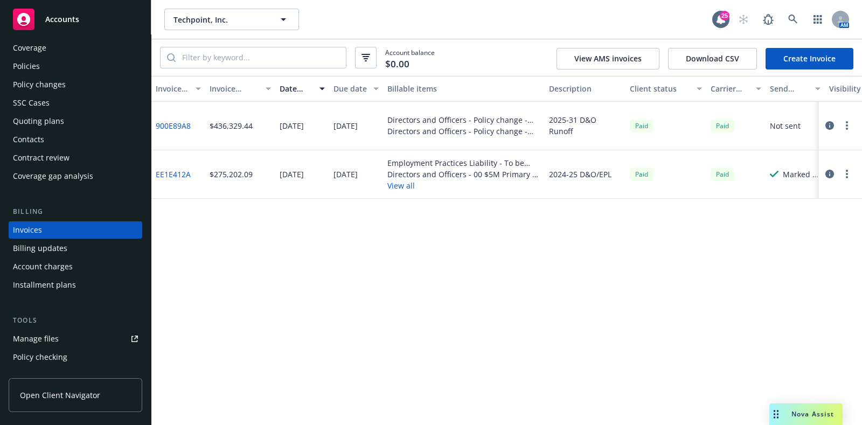
click at [789, 52] on link "Create Invoice" at bounding box center [810, 59] width 88 height 22
